Goal: Check status

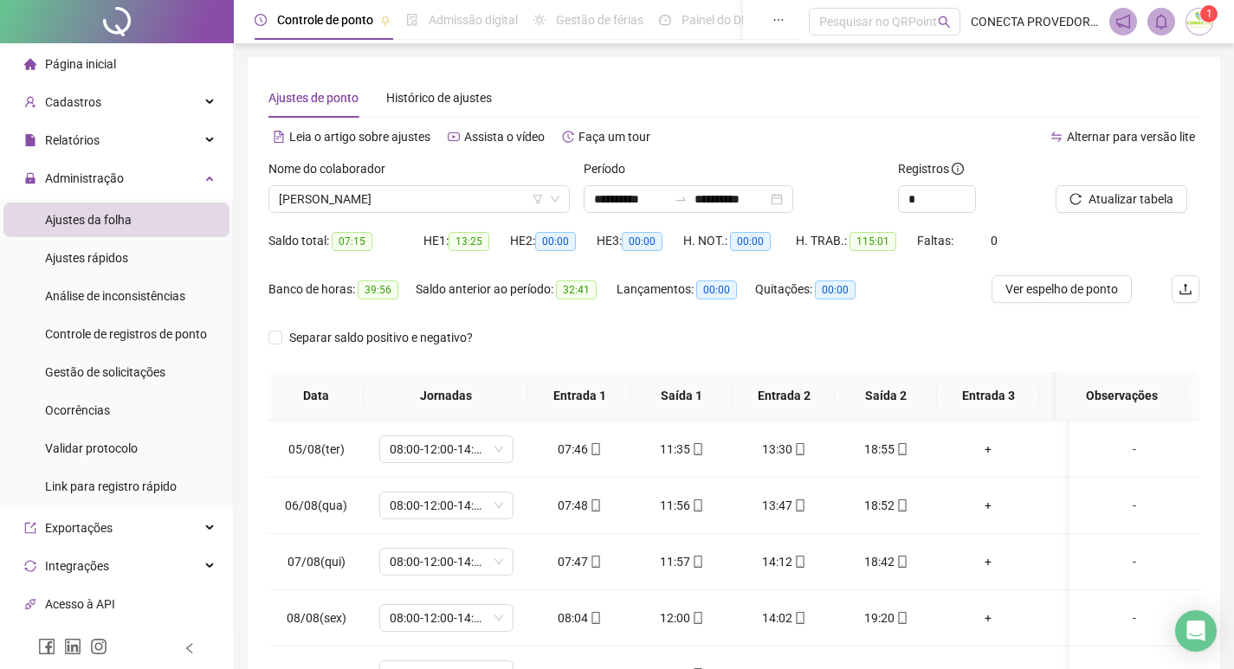
click at [468, 213] on div "Nome do colaborador [PERSON_NAME]" at bounding box center [419, 193] width 315 height 68
click at [463, 206] on span "[PERSON_NAME]" at bounding box center [419, 199] width 281 height 26
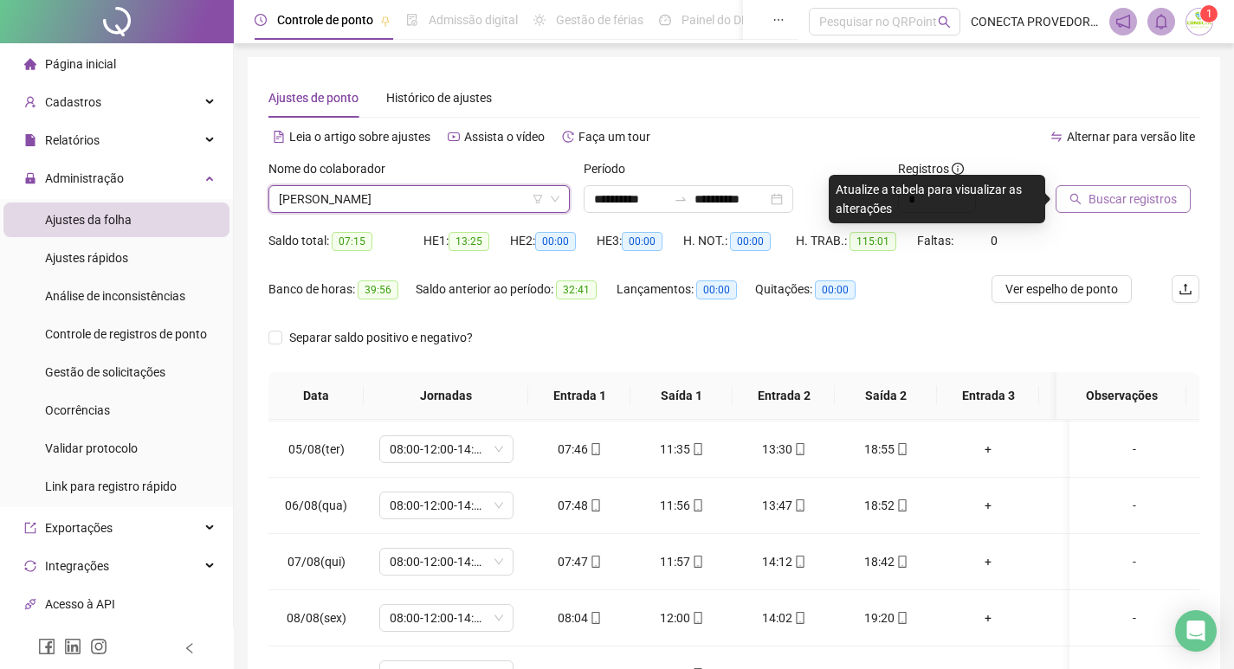
click at [1140, 197] on span "Buscar registros" at bounding box center [1133, 199] width 88 height 19
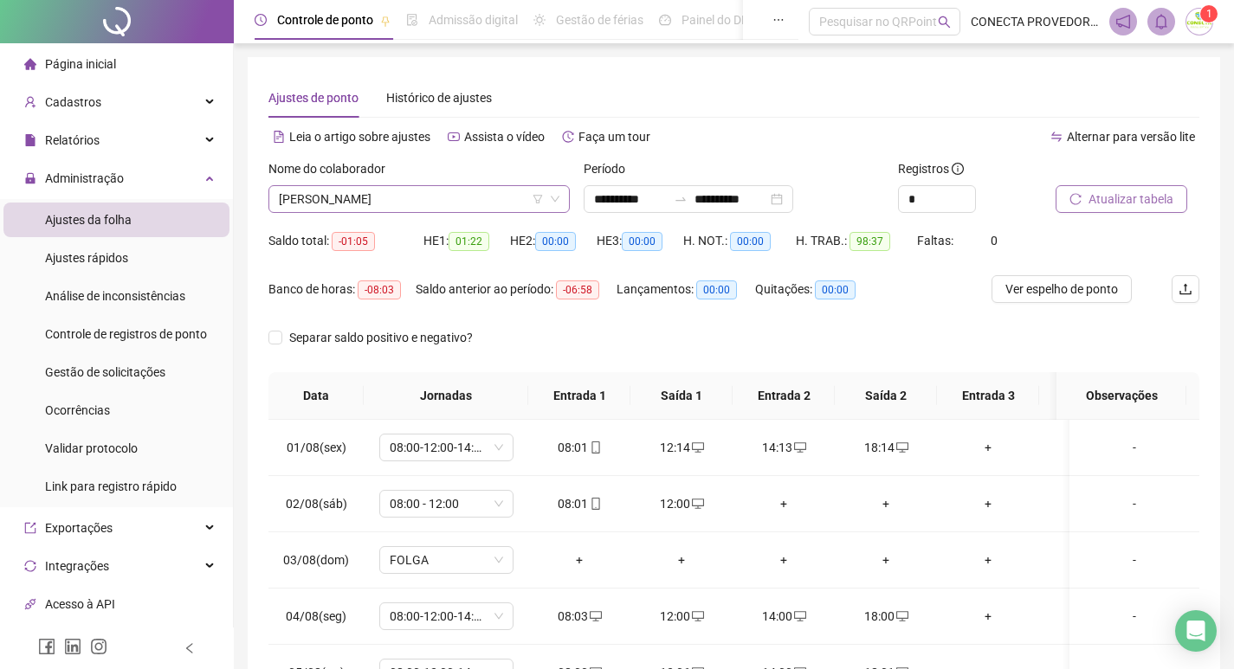
click at [439, 202] on span "[PERSON_NAME]" at bounding box center [419, 199] width 281 height 26
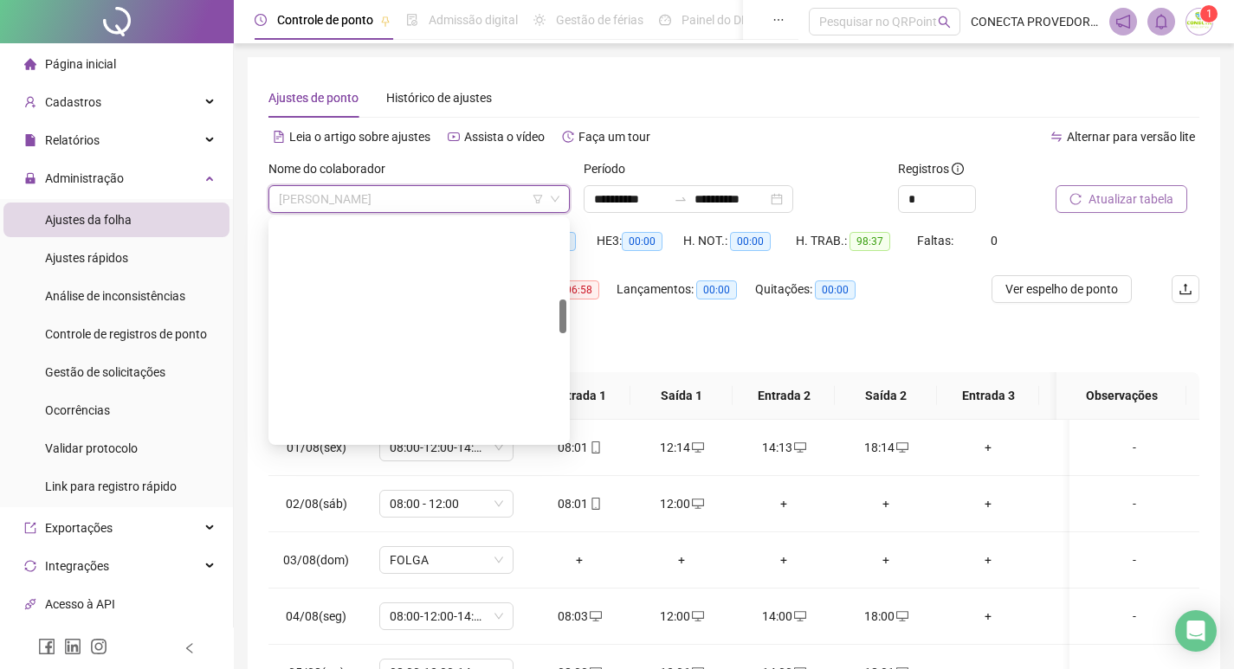
scroll to position [520, 0]
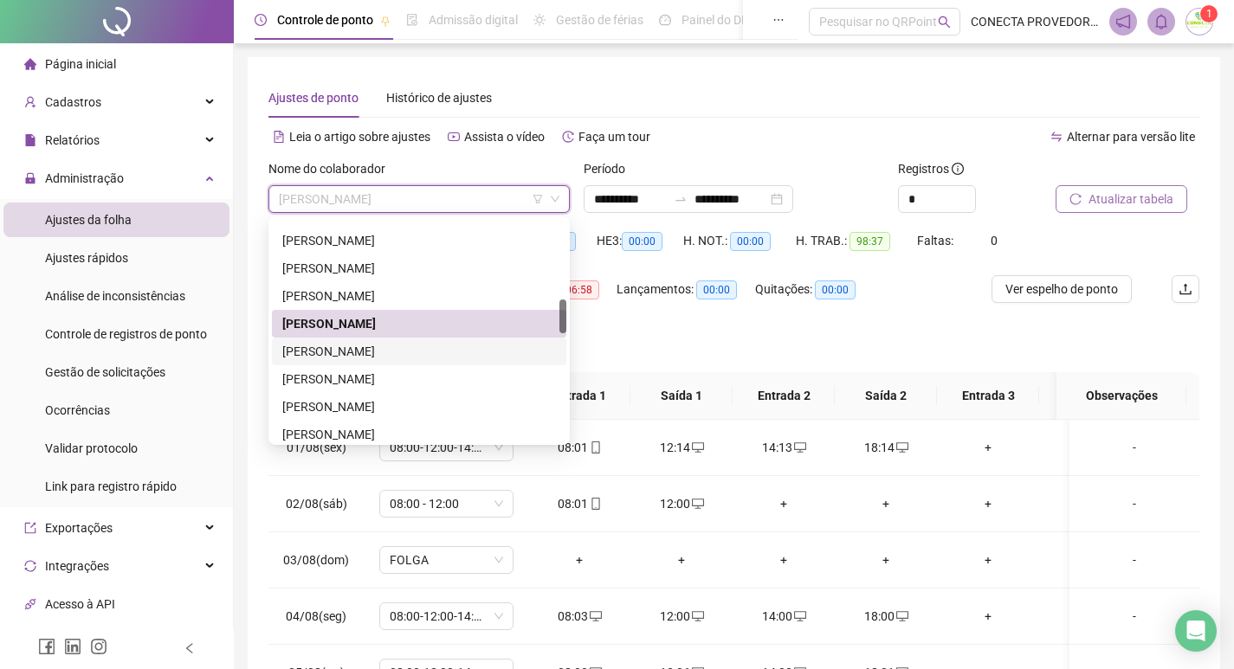
click at [359, 347] on div "[PERSON_NAME]" at bounding box center [419, 351] width 274 height 19
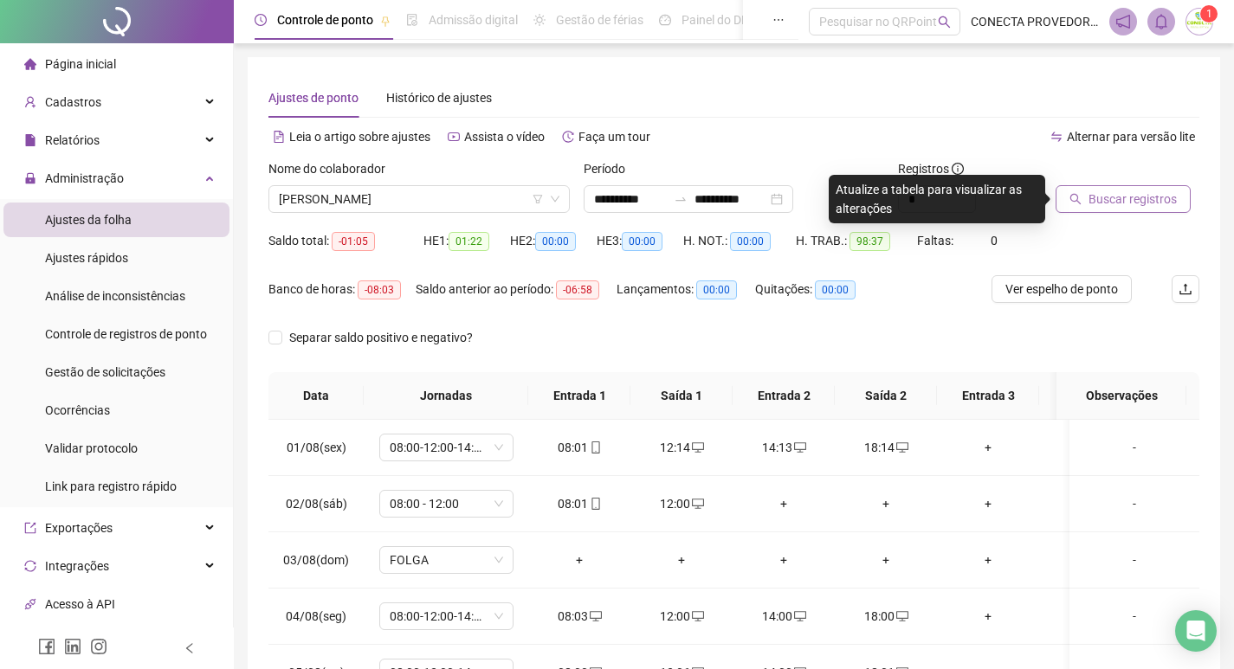
click at [1086, 189] on button "Buscar registros" at bounding box center [1123, 199] width 135 height 28
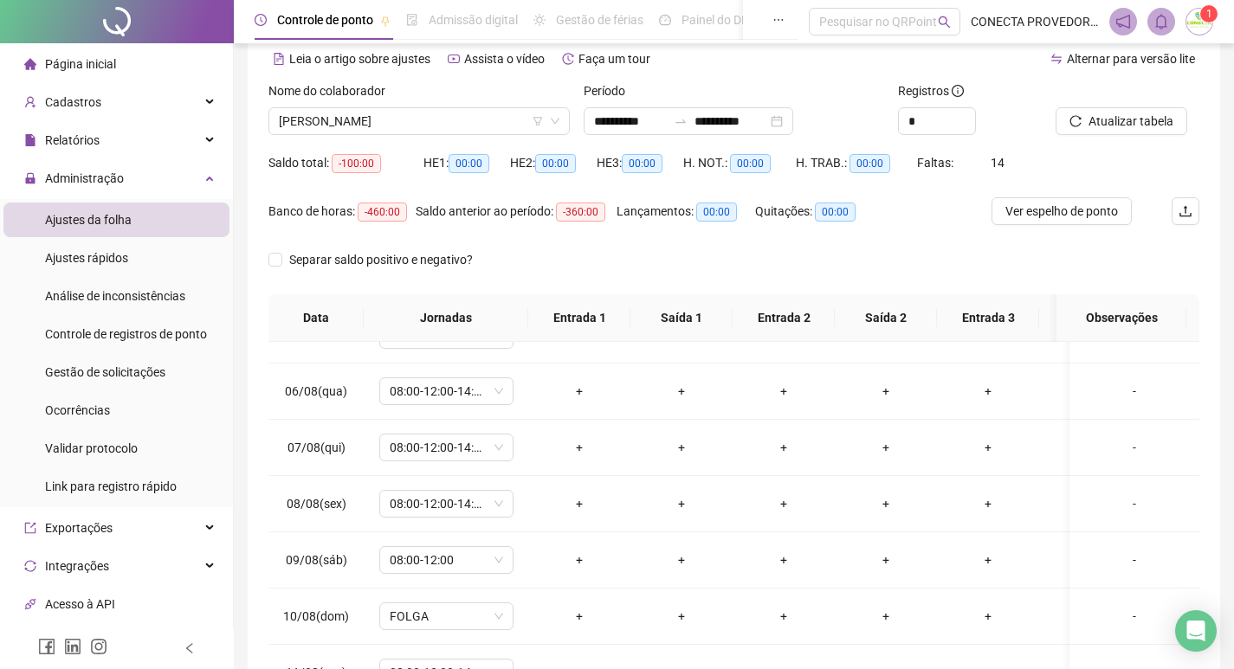
scroll to position [0, 0]
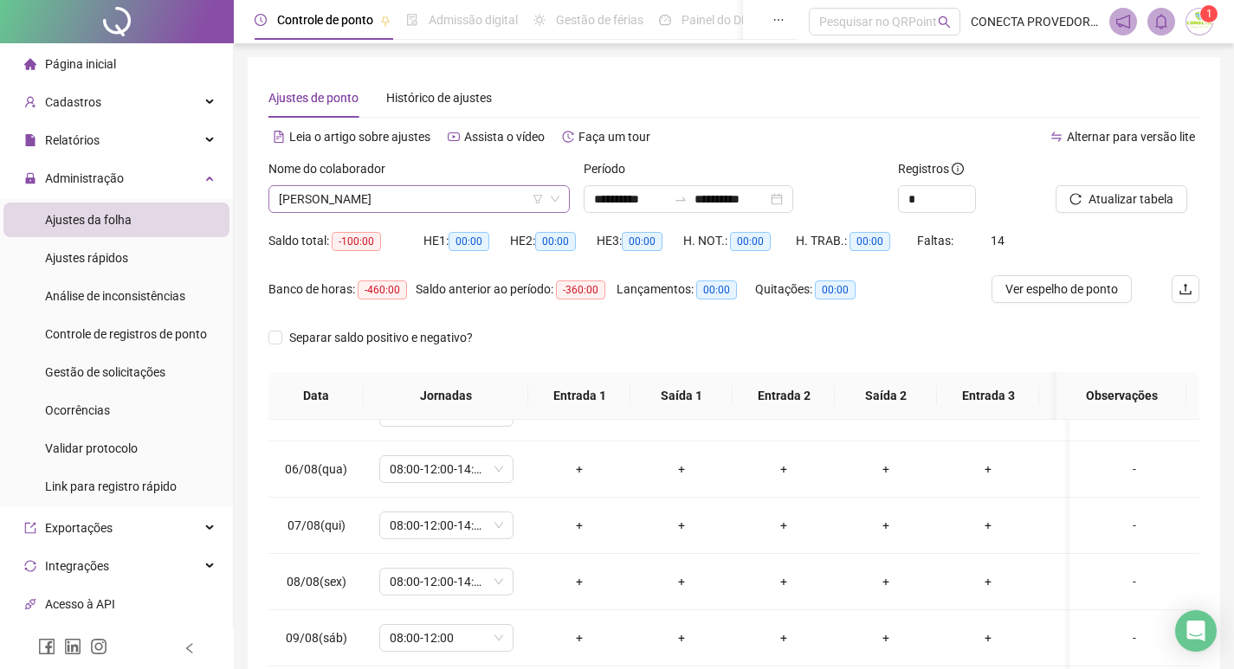
click at [461, 196] on span "[PERSON_NAME]" at bounding box center [419, 199] width 281 height 26
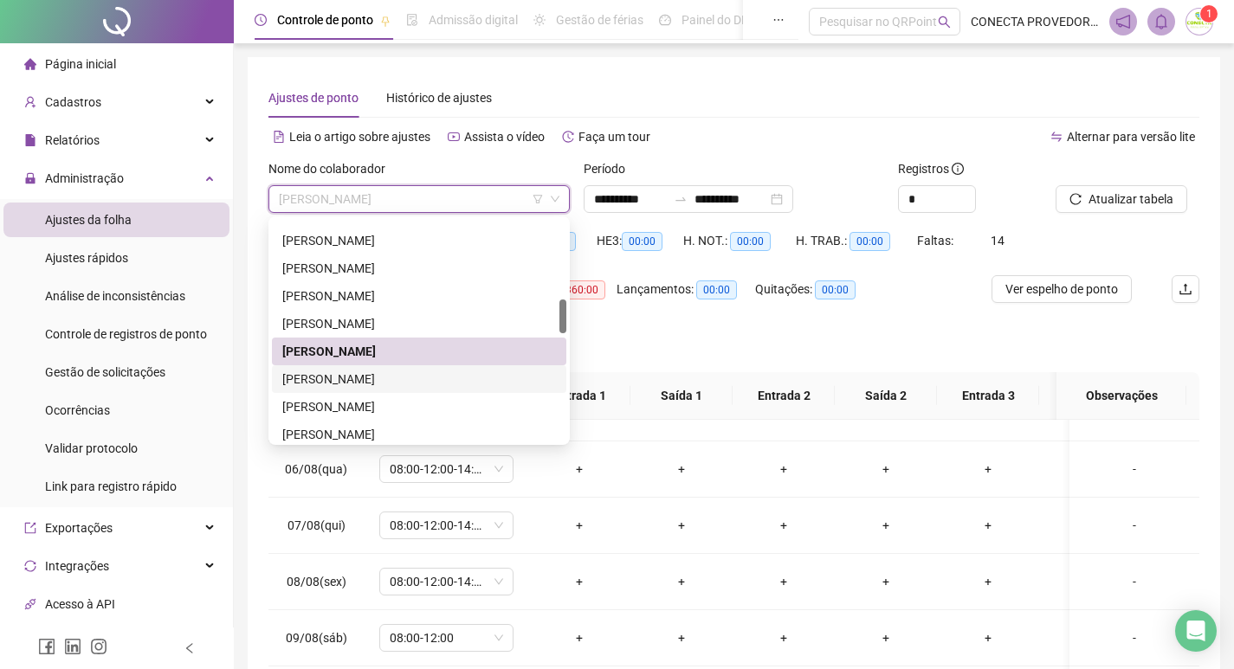
drag, startPoint x: 354, startPoint y: 376, endPoint x: 382, endPoint y: 375, distance: 27.7
click at [356, 378] on div "[PERSON_NAME]" at bounding box center [419, 379] width 274 height 19
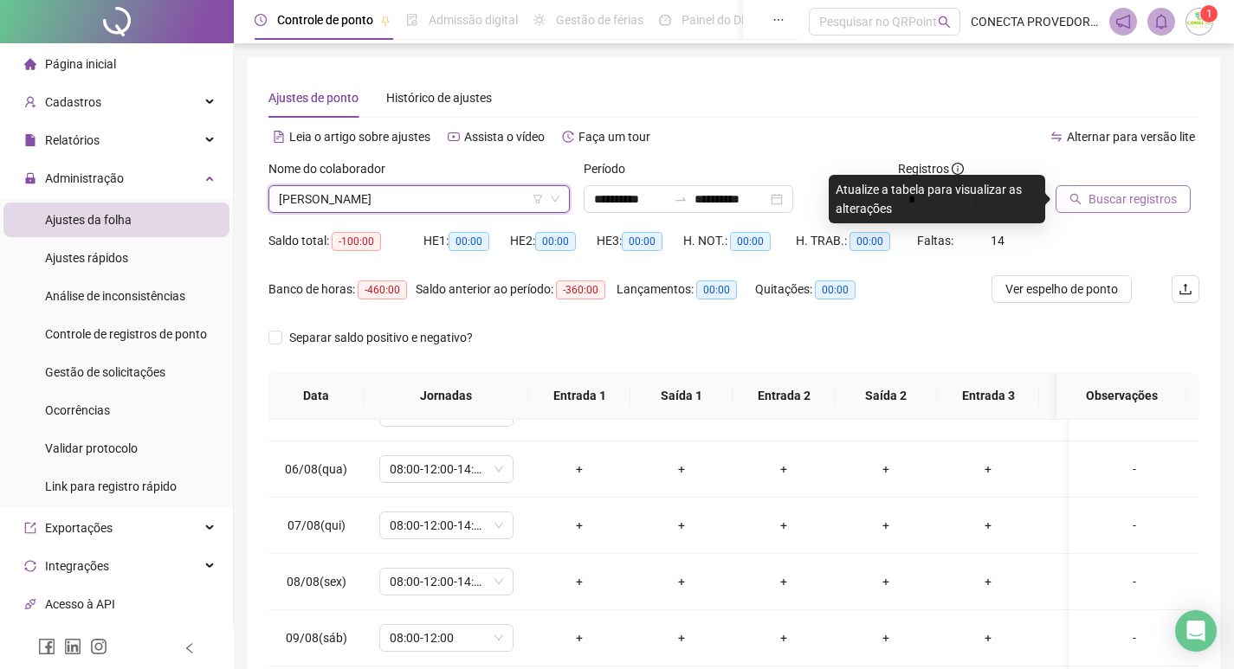
click at [1121, 207] on span "Buscar registros" at bounding box center [1133, 199] width 88 height 19
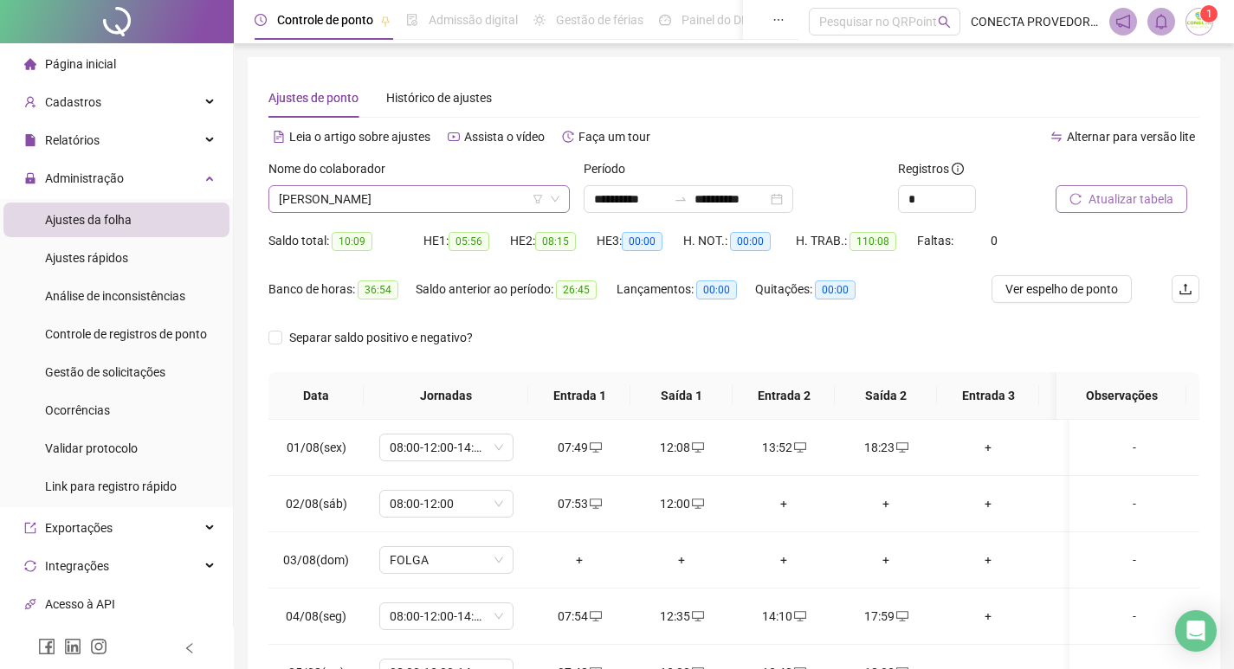
click at [469, 202] on span "[PERSON_NAME]" at bounding box center [419, 199] width 281 height 26
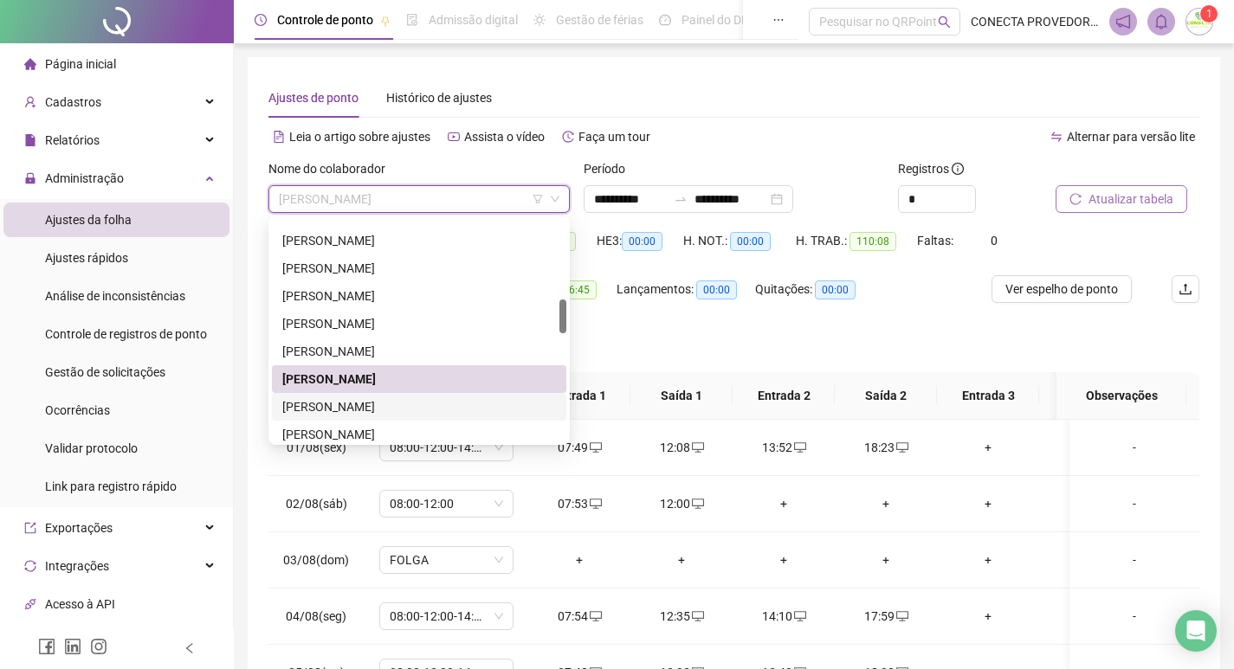
click at [352, 403] on div "[PERSON_NAME]" at bounding box center [419, 406] width 274 height 19
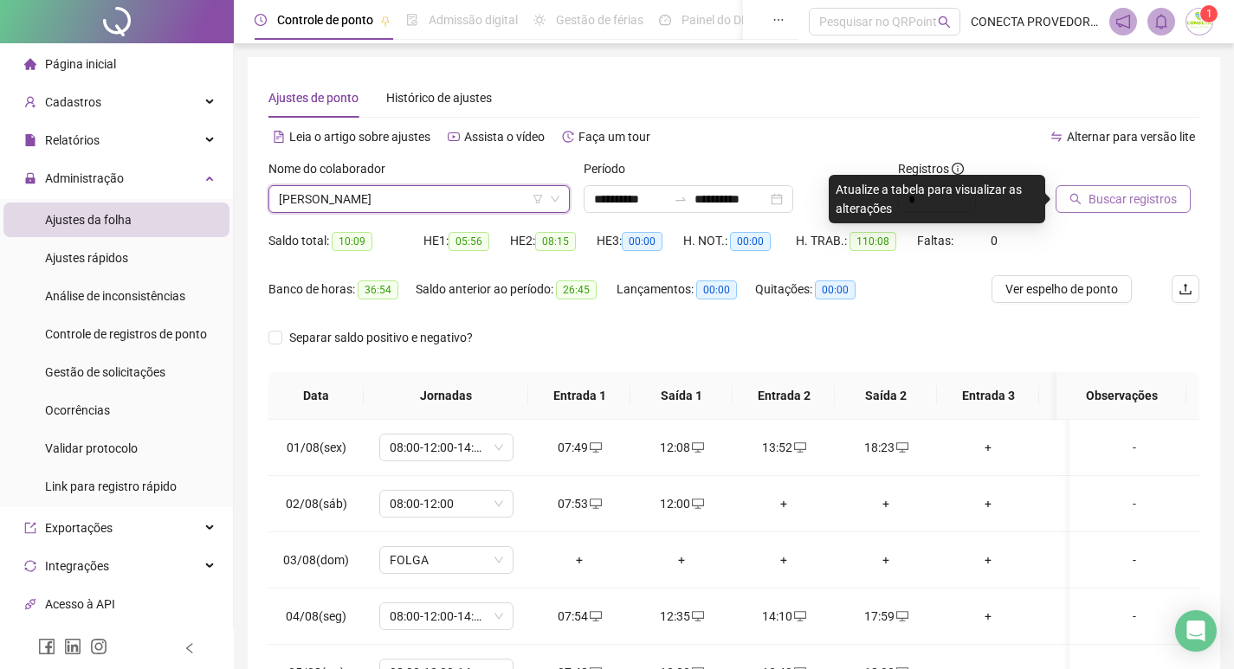
click at [1102, 204] on span "Buscar registros" at bounding box center [1133, 199] width 88 height 19
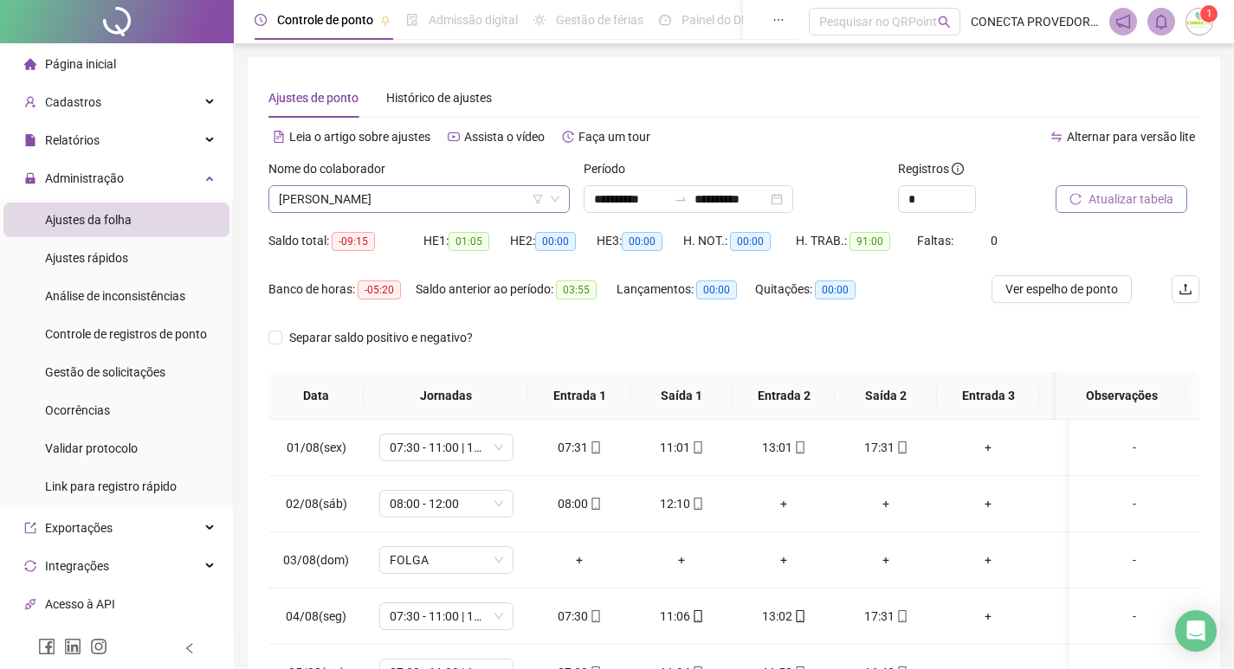
click at [519, 193] on span "[PERSON_NAME]" at bounding box center [419, 199] width 281 height 26
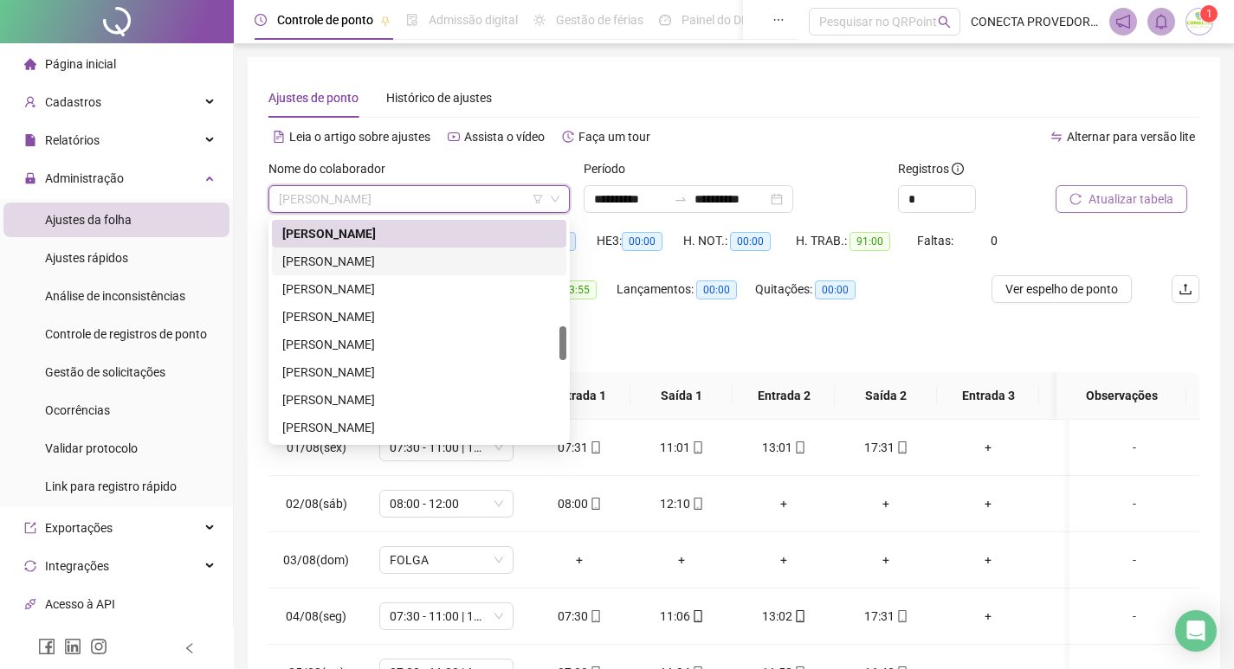
click at [340, 258] on div "[PERSON_NAME]" at bounding box center [419, 261] width 274 height 19
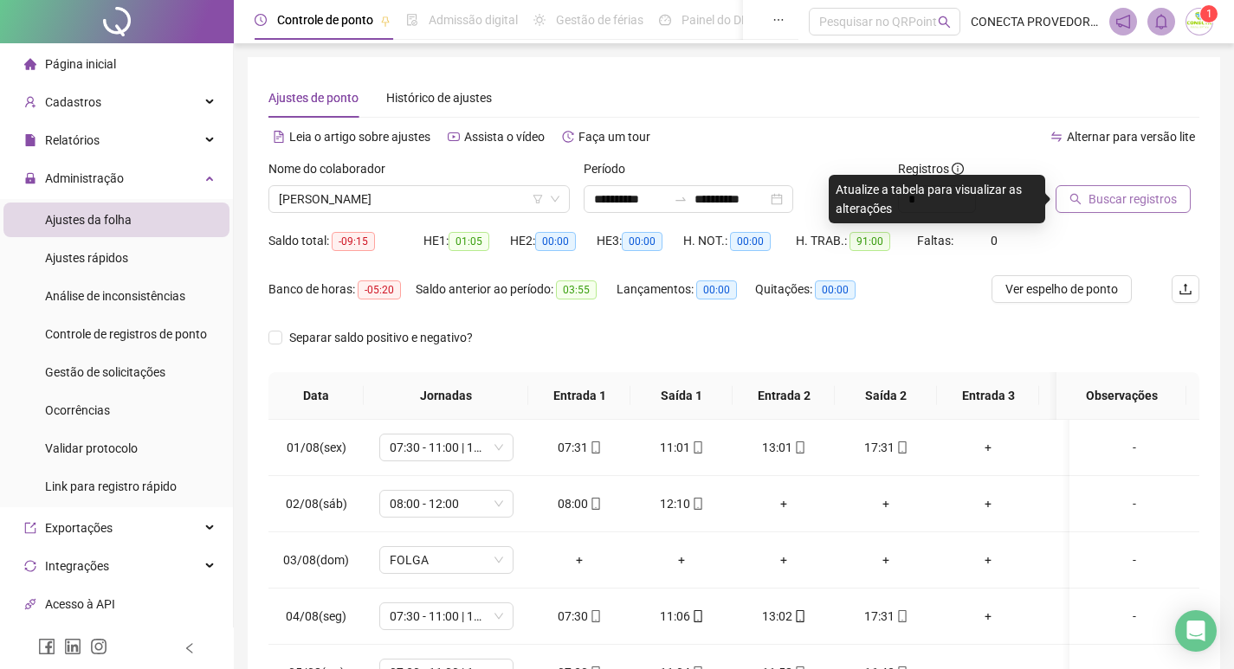
click at [1105, 189] on button "Buscar registros" at bounding box center [1123, 199] width 135 height 28
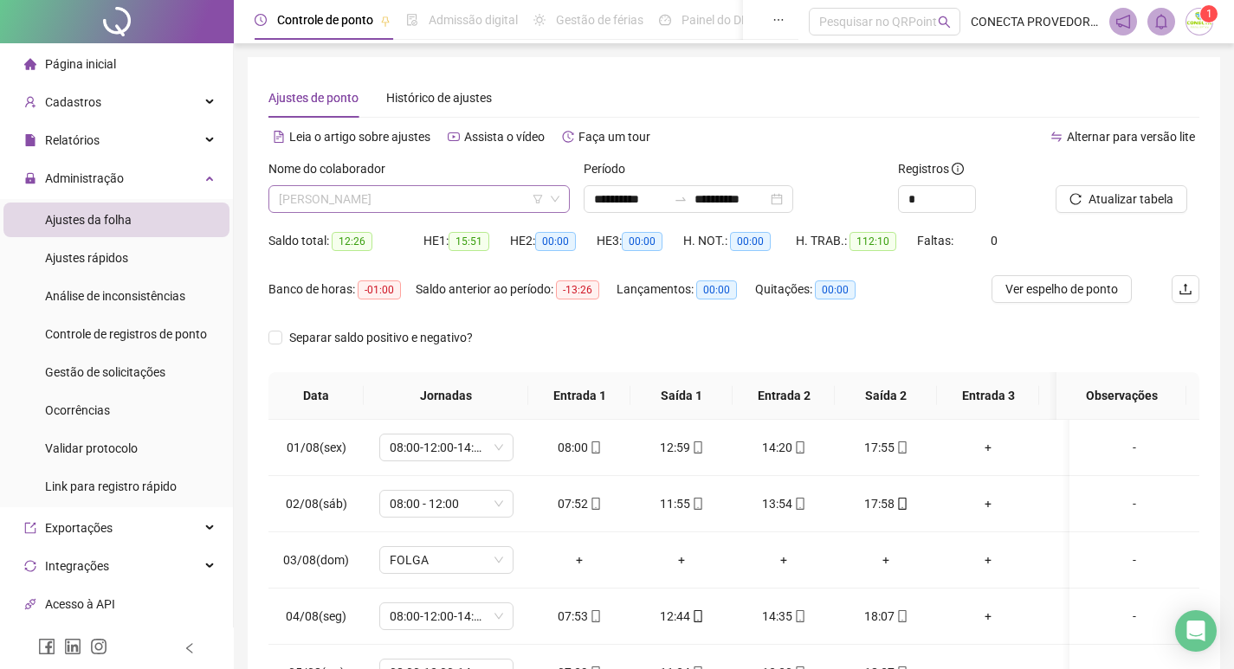
click at [464, 195] on span "[PERSON_NAME]" at bounding box center [419, 199] width 281 height 26
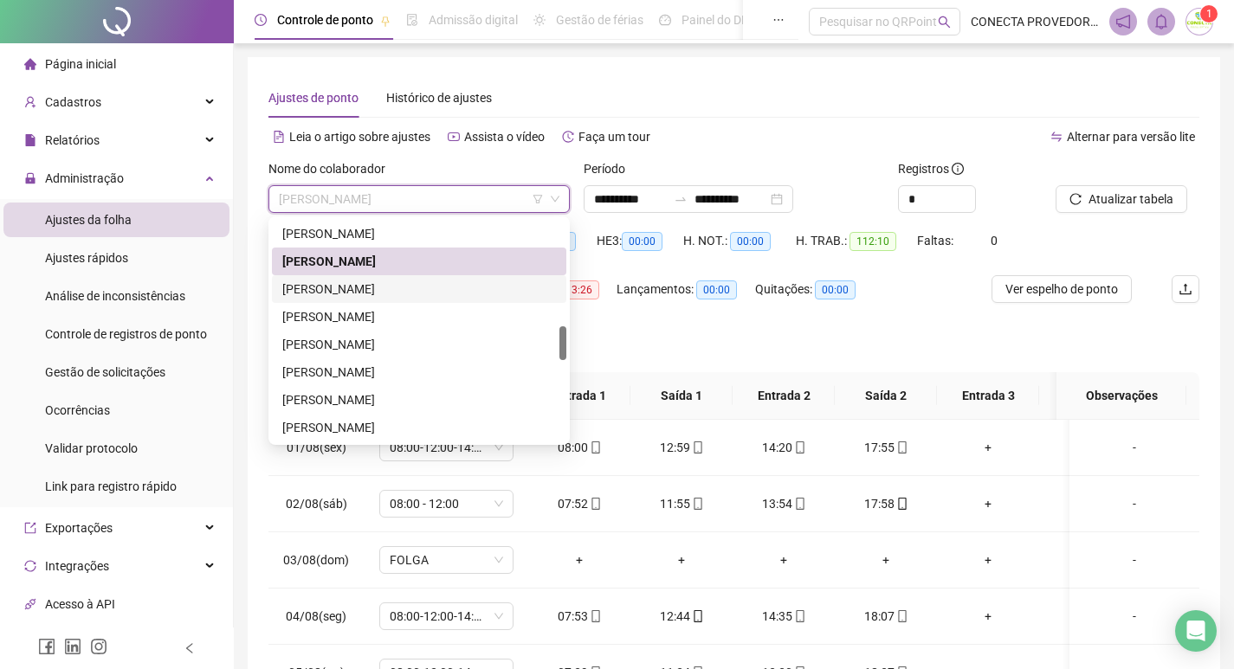
click at [377, 288] on div "[PERSON_NAME]" at bounding box center [419, 289] width 274 height 19
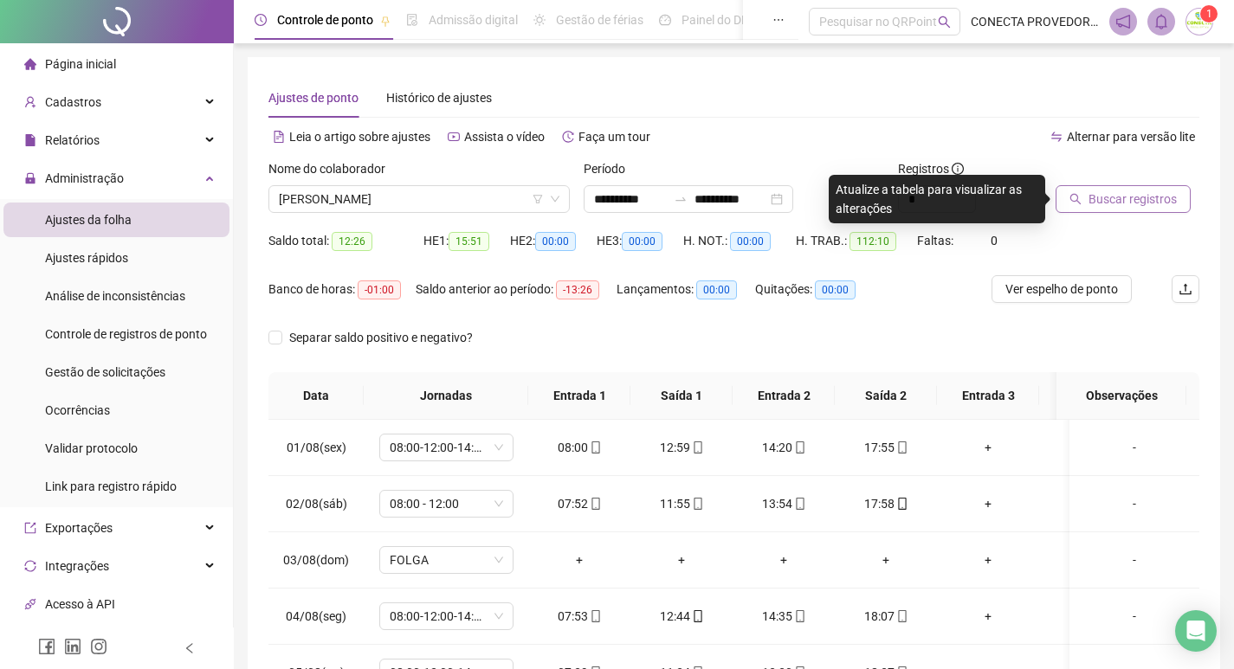
click at [1114, 206] on span "Buscar registros" at bounding box center [1133, 199] width 88 height 19
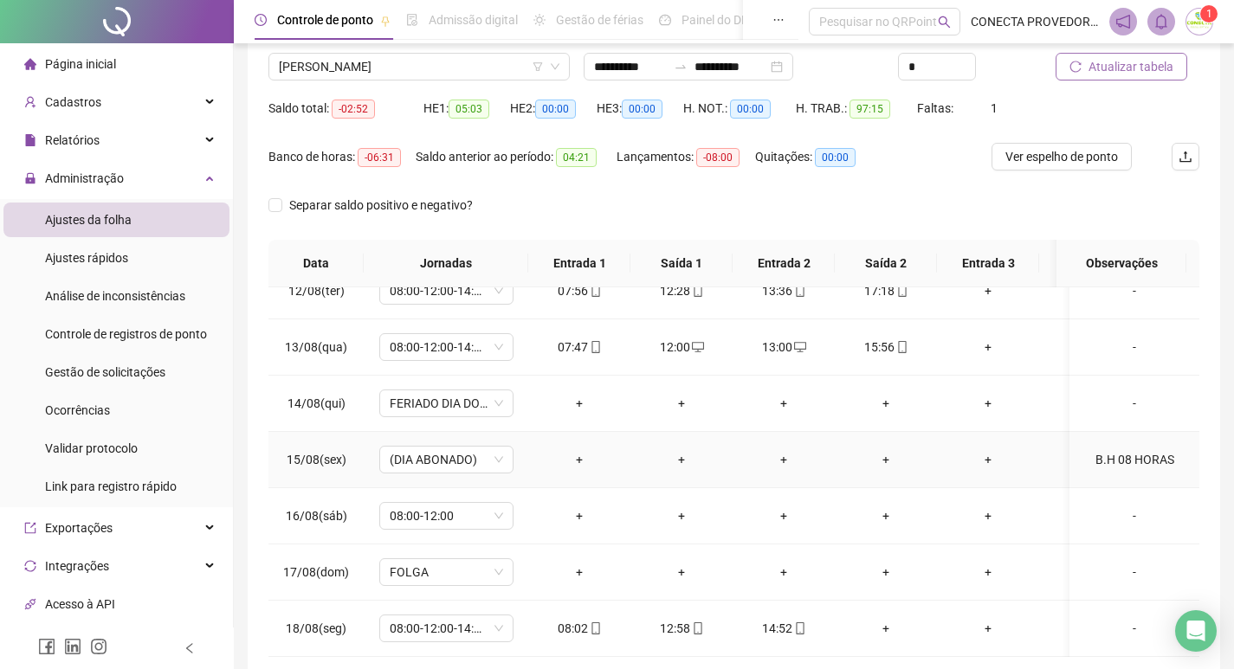
scroll to position [216, 0]
